Goal: Information Seeking & Learning: Find specific fact

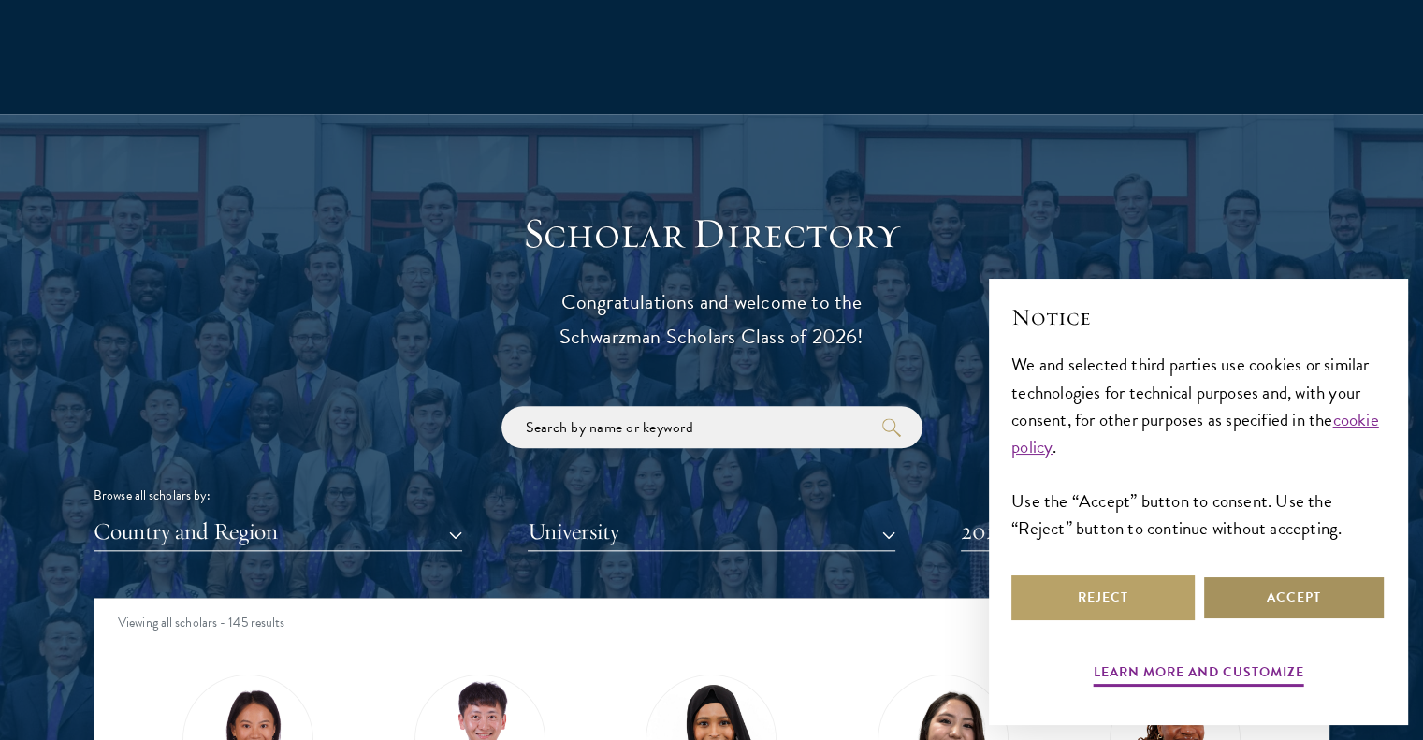
click at [1257, 605] on button "Accept" at bounding box center [1293, 597] width 183 height 45
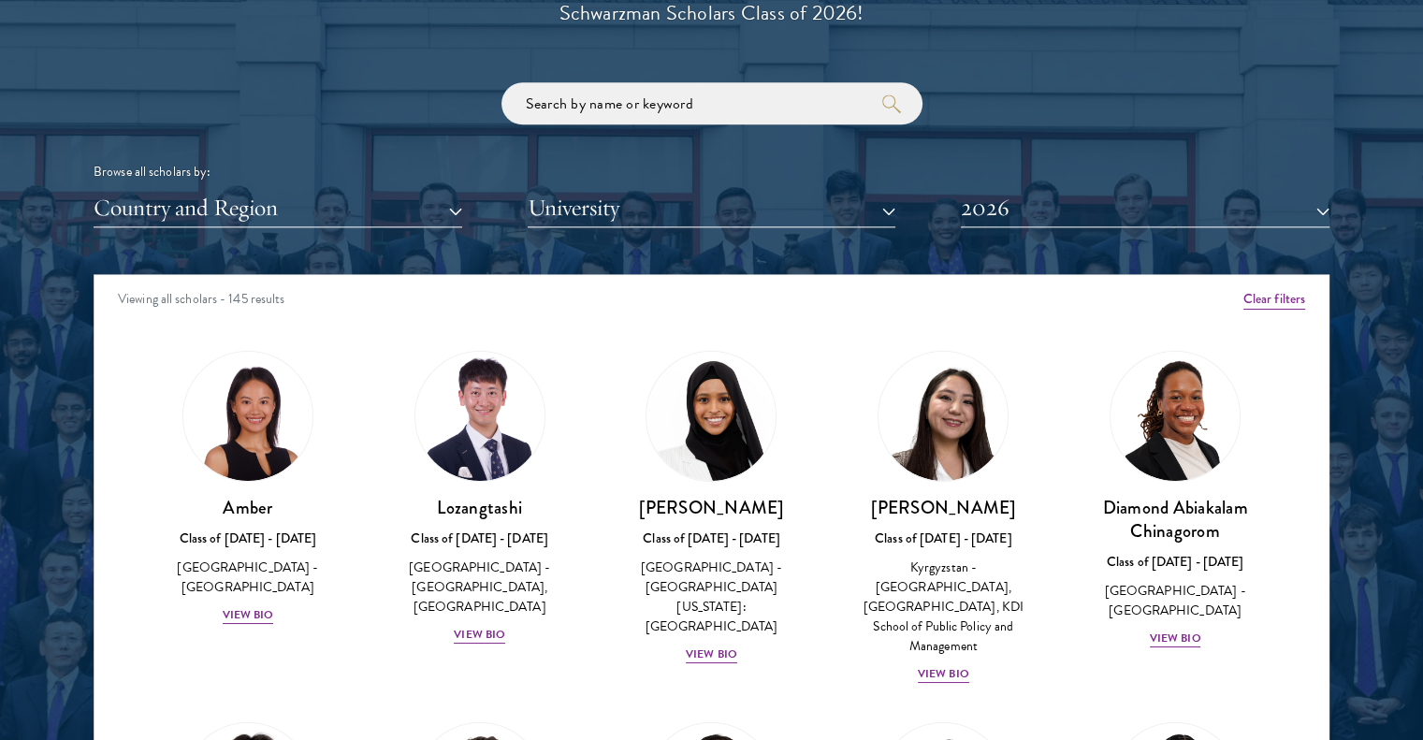
scroll to position [2290, 0]
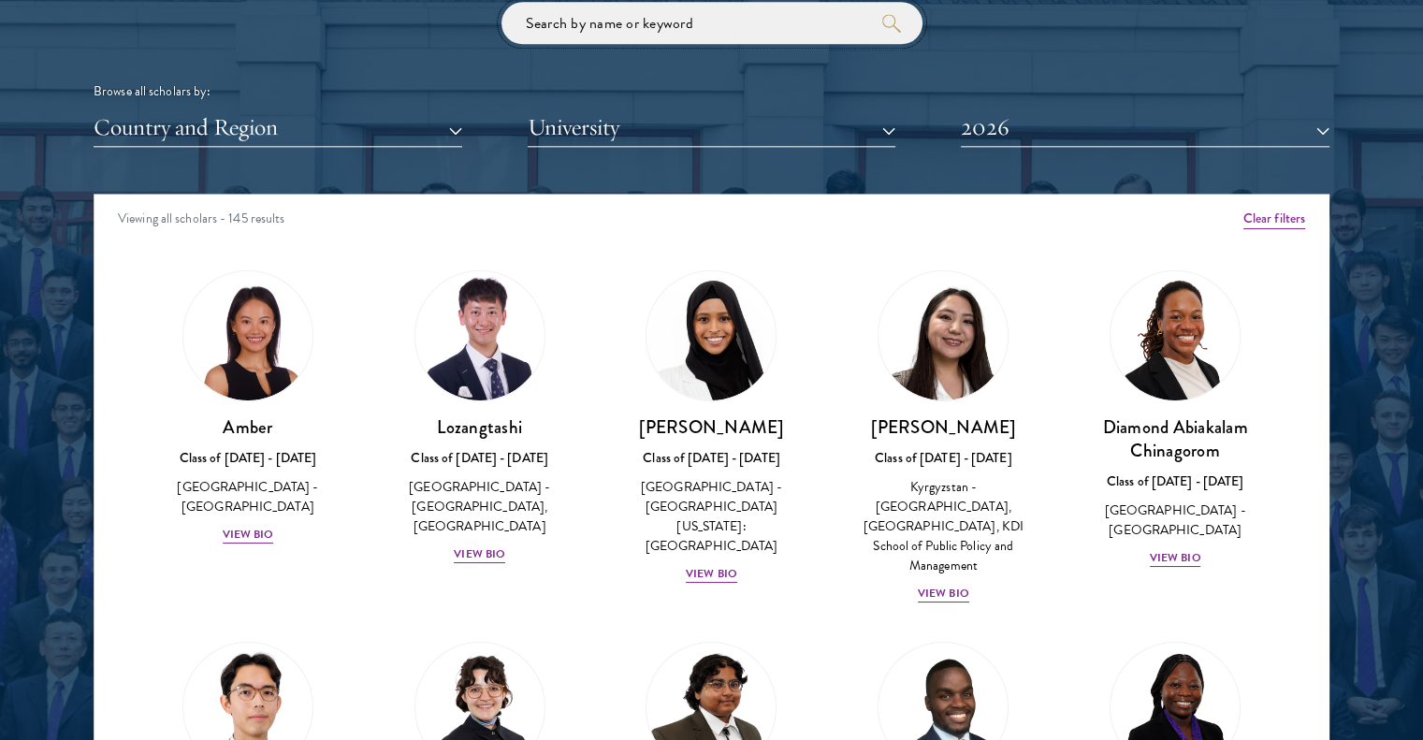
click at [646, 26] on input "search" at bounding box center [711, 23] width 421 height 42
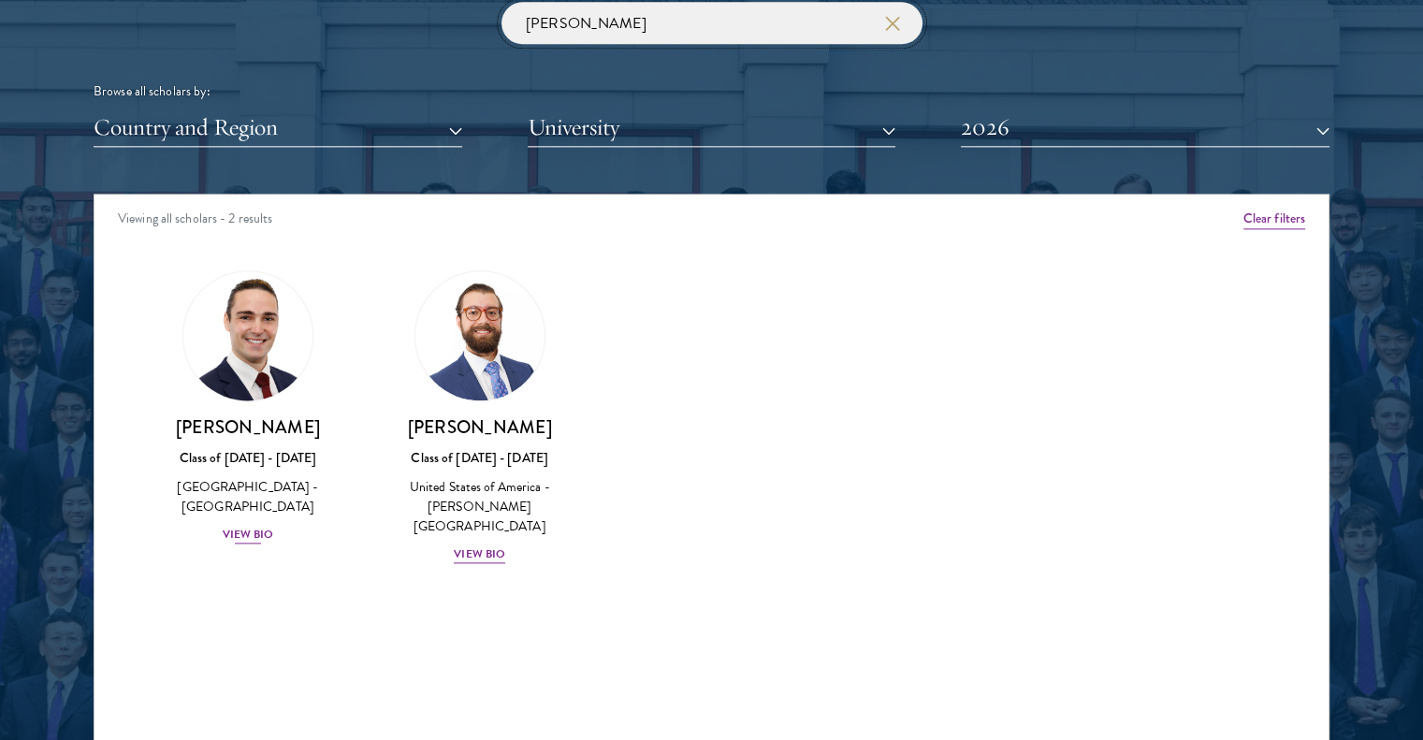
type input "[PERSON_NAME]"
click at [259, 538] on div "View Bio" at bounding box center [248, 535] width 51 height 18
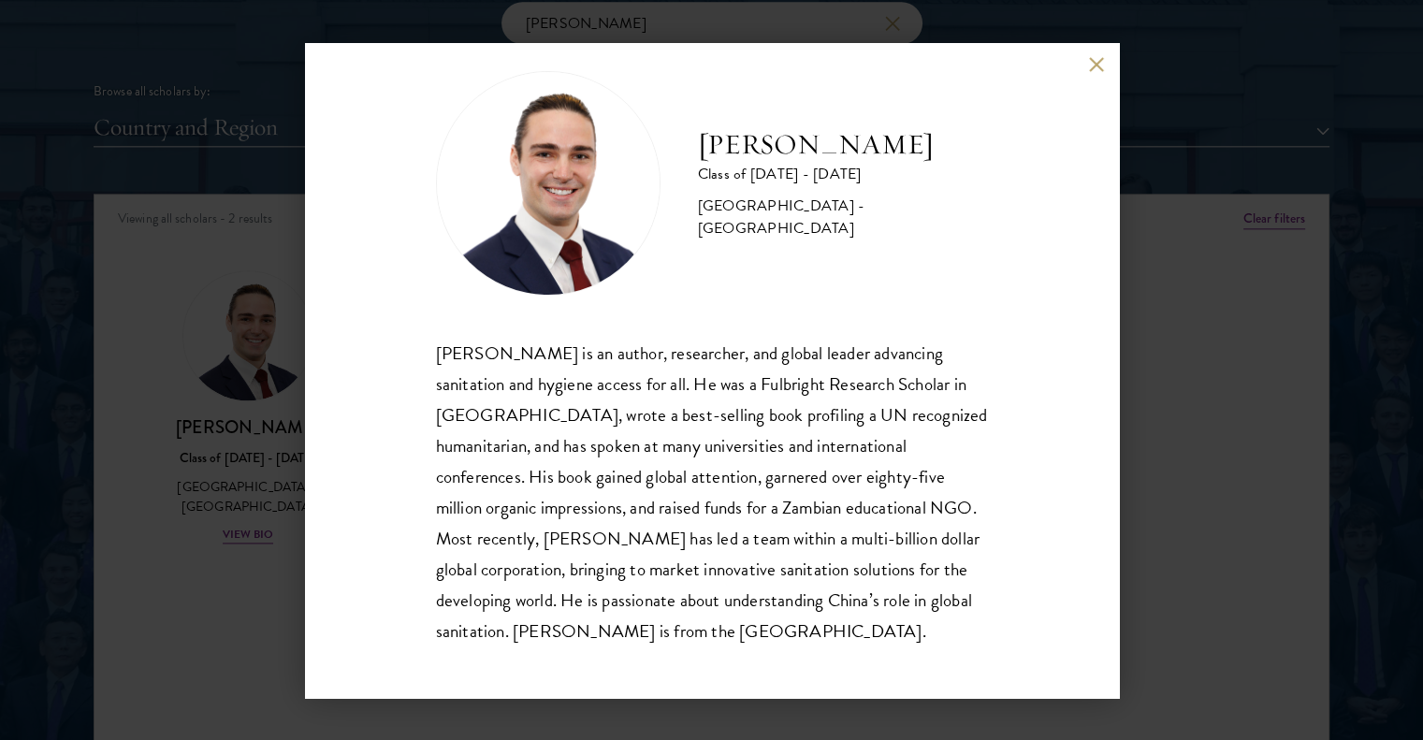
scroll to position [33, 0]
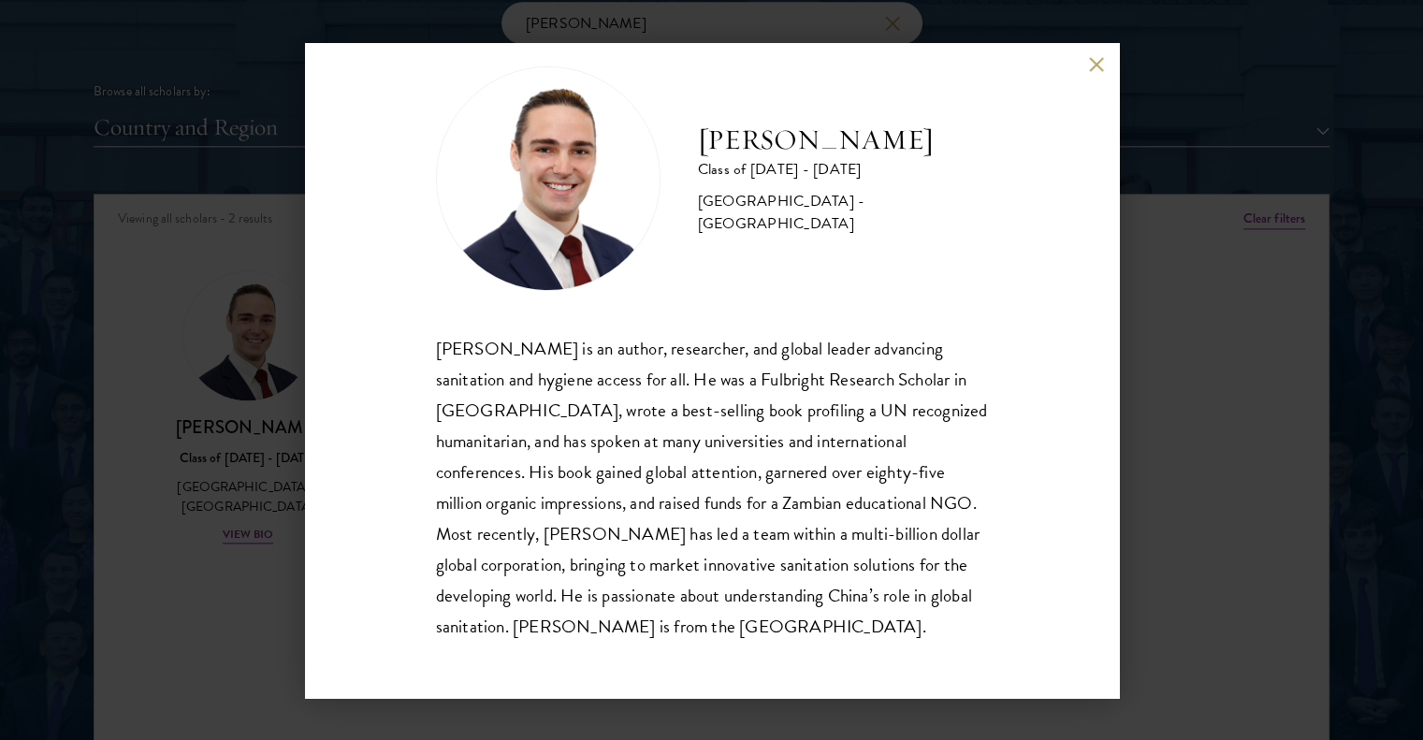
click at [1366, 297] on div "[PERSON_NAME] Class of [DATE] - [DATE] [GEOGRAPHIC_DATA] - [GEOGRAPHIC_DATA] [P…" at bounding box center [711, 370] width 1423 height 740
